Goal: Navigation & Orientation: Find specific page/section

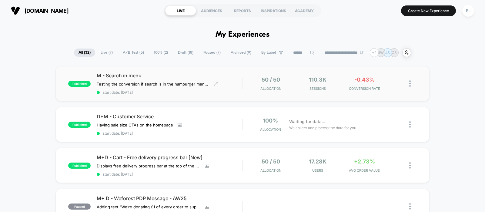
click at [237, 74] on span "M - Search in menu" at bounding box center [169, 75] width 145 height 6
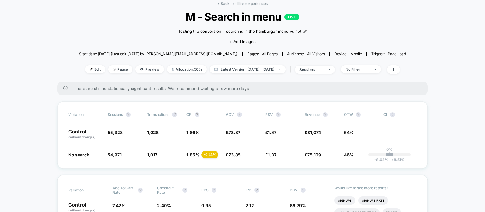
scroll to position [114, 0]
